Goal: Task Accomplishment & Management: Complete application form

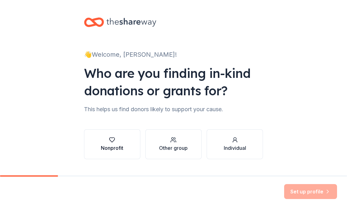
click at [112, 143] on div "Nonprofit" at bounding box center [112, 144] width 22 height 15
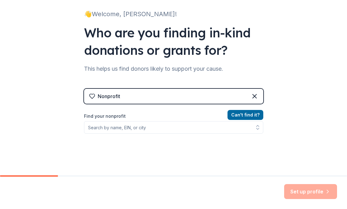
scroll to position [40, 0]
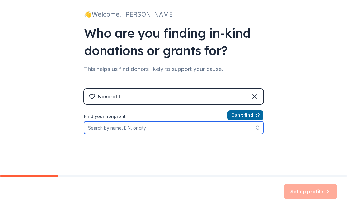
click at [173, 127] on input "Find your nonprofit" at bounding box center [173, 128] width 179 height 12
paste input "#27-036900)"
click at [93, 127] on input "#27-036900" at bounding box center [173, 128] width 179 height 12
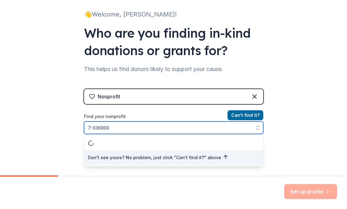
type input "27-036900"
click at [123, 129] on input "27-036900" at bounding box center [173, 128] width 179 height 12
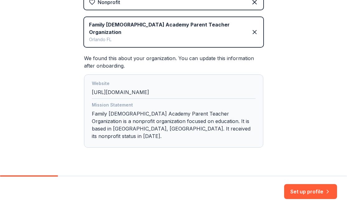
scroll to position [134, 0]
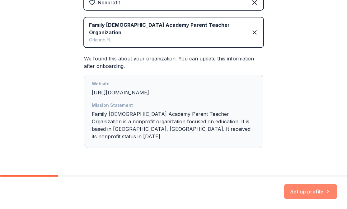
click at [299, 194] on button "Set up profile" at bounding box center [310, 191] width 53 height 15
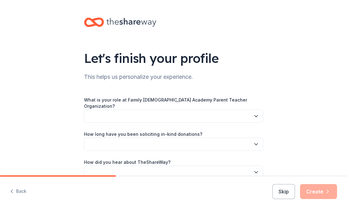
click at [176, 113] on button "button" at bounding box center [173, 116] width 179 height 13
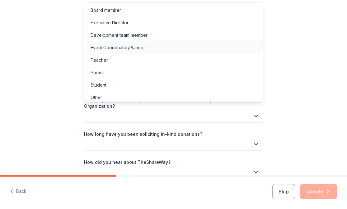
click at [118, 50] on div "Event Coordinator/Planner" at bounding box center [118, 47] width 55 height 7
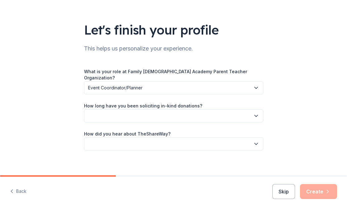
scroll to position [28, 0]
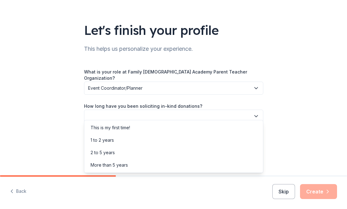
click at [159, 110] on button "button" at bounding box center [173, 116] width 179 height 13
click at [120, 151] on div "2 to 5 years" at bounding box center [174, 152] width 176 height 12
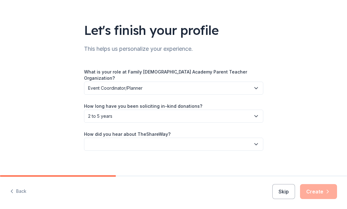
scroll to position [0, 0]
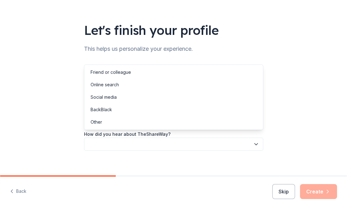
click at [136, 138] on button "button" at bounding box center [173, 144] width 179 height 13
click at [117, 83] on div "Online search" at bounding box center [105, 84] width 28 height 7
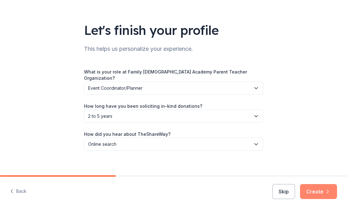
click at [315, 188] on button "Create" at bounding box center [318, 191] width 37 height 15
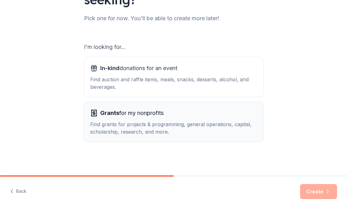
scroll to position [76, 0]
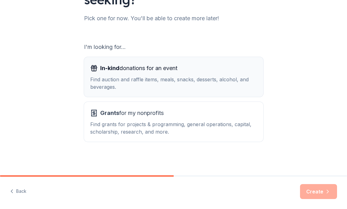
click at [114, 83] on div "Find auction and raffle items, meals, snacks, desserts, alcohol, and beverages." at bounding box center [173, 83] width 167 height 15
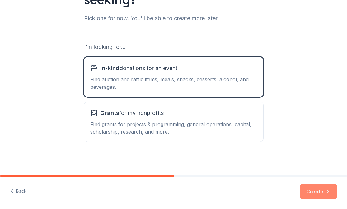
click at [323, 189] on button "Create" at bounding box center [318, 191] width 37 height 15
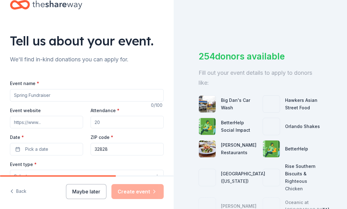
scroll to position [20, 0]
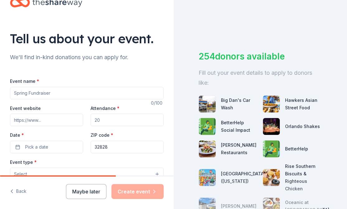
click at [104, 93] on input "Event name *" at bounding box center [87, 93] width 154 height 12
type input "Fall Festival"
click at [113, 120] on input "Attendance *" at bounding box center [127, 120] width 73 height 12
type input "2"
type input "1"
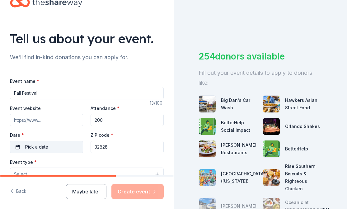
type input "200"
click at [62, 145] on button "Pick a date" at bounding box center [46, 147] width 73 height 12
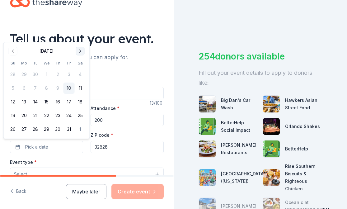
click at [80, 48] on button "Go to next month" at bounding box center [80, 51] width 9 height 9
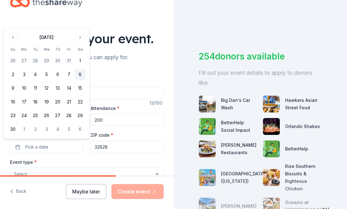
click at [82, 74] on button "8" at bounding box center [80, 74] width 11 height 11
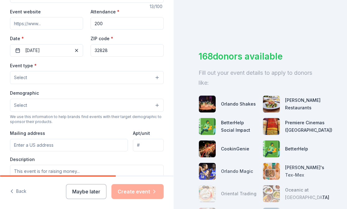
scroll to position [120, 0]
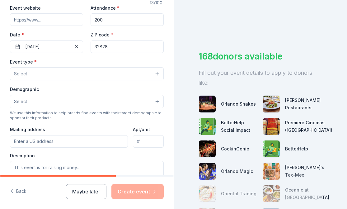
click at [116, 74] on button "Select" at bounding box center [87, 73] width 154 height 13
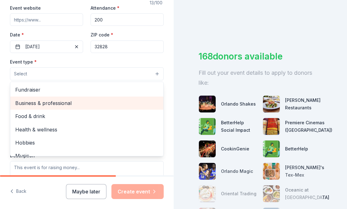
scroll to position [0, 0]
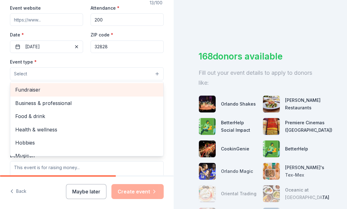
click at [69, 90] on span "Fundraiser" at bounding box center [86, 90] width 143 height 8
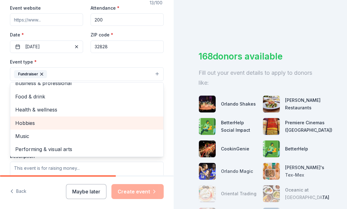
scroll to position [7, 0]
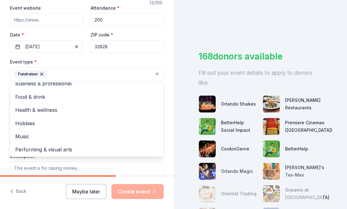
click at [94, 59] on div "Event type * Fundraiser Business & professional Food & drink Health & wellness …" at bounding box center [87, 69] width 154 height 23
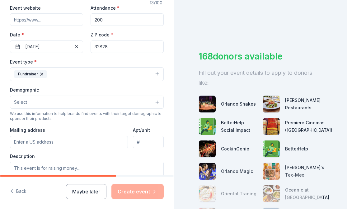
click at [81, 104] on button "Select" at bounding box center [87, 102] width 154 height 13
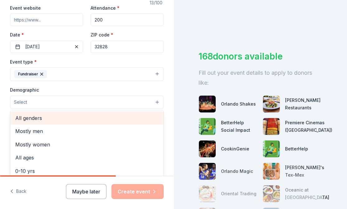
click at [67, 120] on span "All genders" at bounding box center [86, 118] width 143 height 8
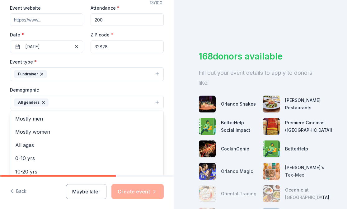
click at [80, 88] on div "Demographic All genders Mostly men Mostly women All ages [DEMOGRAPHIC_DATA] yrs…" at bounding box center [87, 97] width 154 height 23
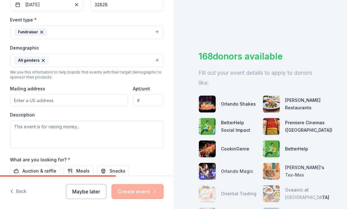
scroll to position [164, 0]
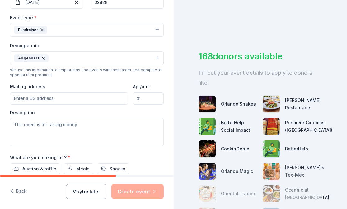
paste input "#27-036900)"
type input "#"
paste input "[STREET_ADDRESS][PERSON_NAME]"
type input "[STREET_ADDRESS][PERSON_NAME]"
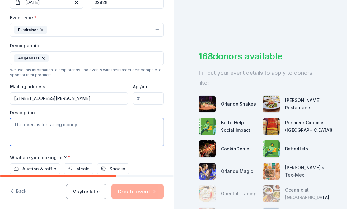
click at [66, 131] on textarea at bounding box center [87, 132] width 154 height 28
paste textarea "We are seeking your support as an auction-item donor for our annual fundraiser,…"
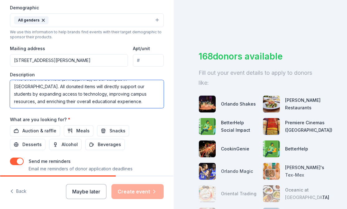
scroll to position [203, 0]
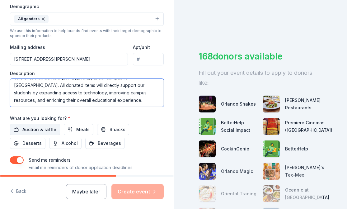
type textarea "We are seeking your support as an auction-item donor for our annual fundraiser,…"
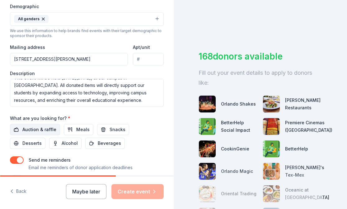
click at [45, 128] on span "Auction & raffle" at bounding box center [39, 129] width 34 height 7
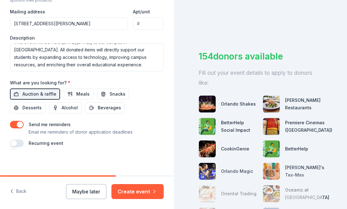
scroll to position [0, 0]
click at [19, 143] on button "button" at bounding box center [17, 143] width 14 height 7
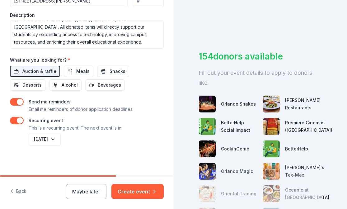
scroll to position [261, 0]
click at [77, 68] on span "Meals" at bounding box center [82, 71] width 13 height 7
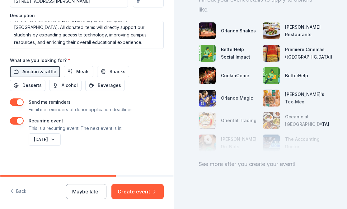
scroll to position [0, 0]
click at [133, 191] on button "Create event" at bounding box center [138, 191] width 52 height 15
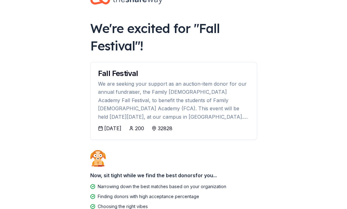
scroll to position [67, 0]
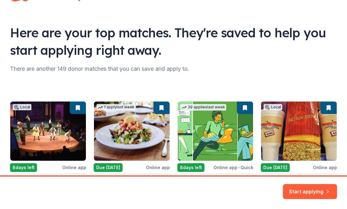
scroll to position [25, 0]
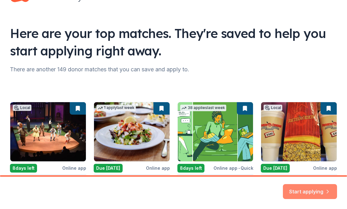
click at [309, 190] on button "Start applying" at bounding box center [310, 190] width 54 height 15
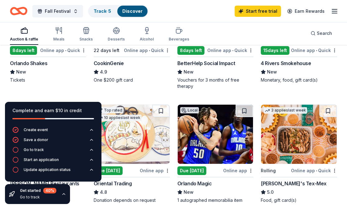
scroll to position [141, 0]
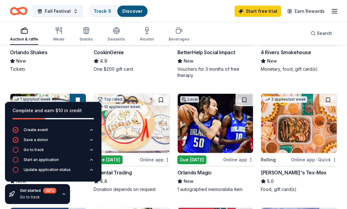
click at [63, 77] on div "Local 8 days left Online app • Quick Orlando Shakes New Tickets" at bounding box center [48, 25] width 76 height 105
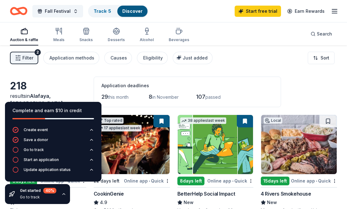
scroll to position [0, 0]
click at [35, 150] on div "Go to track" at bounding box center [34, 149] width 20 height 5
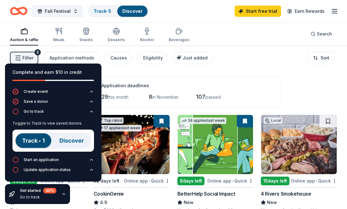
click at [41, 145] on img at bounding box center [53, 141] width 82 height 22
click at [35, 140] on img at bounding box center [53, 141] width 82 height 22
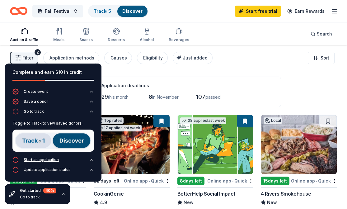
click at [54, 159] on div "Start an application" at bounding box center [41, 159] width 35 height 5
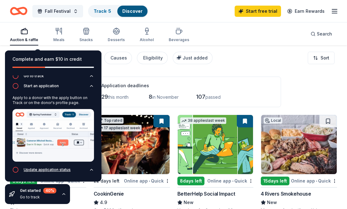
scroll to position [22, 0]
click at [48, 173] on div "Update application status" at bounding box center [41, 170] width 58 height 6
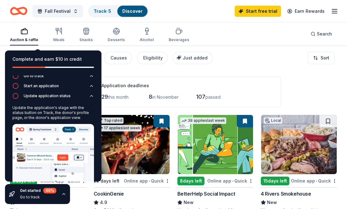
click at [122, 77] on div "Application deadlines 29 this month 8 in November 107 passed" at bounding box center [188, 92] width 188 height 31
click at [62, 195] on icon "button" at bounding box center [63, 194] width 5 height 5
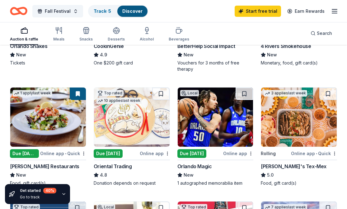
scroll to position [148, 0]
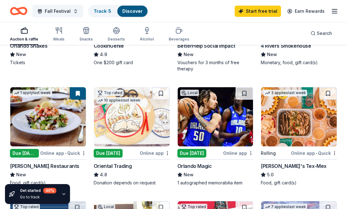
click at [202, 129] on img at bounding box center [216, 116] width 76 height 59
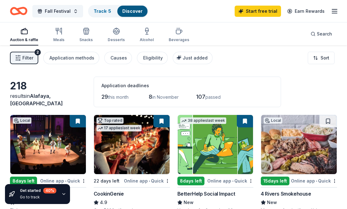
scroll to position [0, 0]
click at [269, 12] on link "Start free trial" at bounding box center [258, 11] width 46 height 11
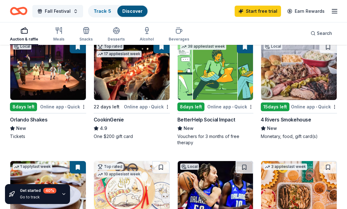
scroll to position [67, 0]
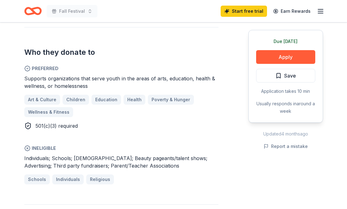
scroll to position [349, 0]
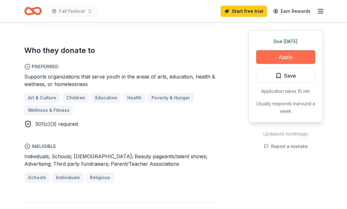
click at [290, 59] on button "Apply" at bounding box center [285, 57] width 59 height 14
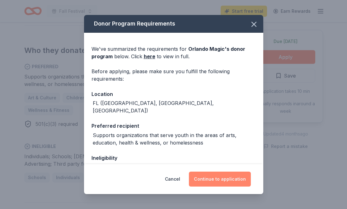
click at [213, 182] on button "Continue to application" at bounding box center [220, 179] width 62 height 15
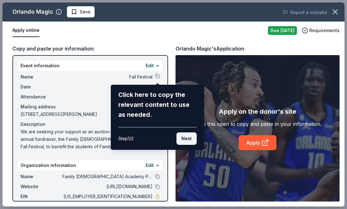
click at [187, 141] on button "Next" at bounding box center [187, 138] width 20 height 12
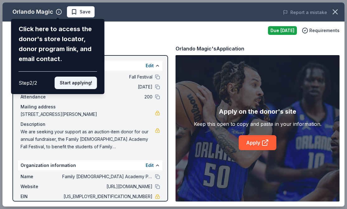
click at [73, 77] on button "Start applying!" at bounding box center [76, 83] width 42 height 12
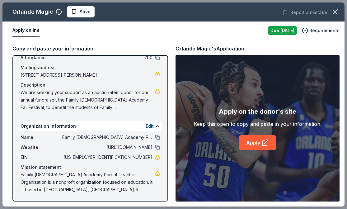
scroll to position [39, 0]
click at [251, 143] on link "Apply" at bounding box center [258, 142] width 38 height 15
